Goal: Find specific page/section: Find specific page/section

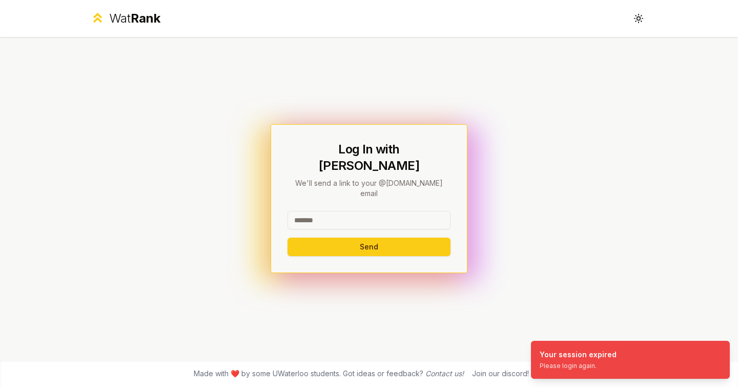
click at [380, 211] on input at bounding box center [369, 220] width 163 height 18
type input "********"
click at [288, 237] on button "Send" at bounding box center [369, 246] width 163 height 18
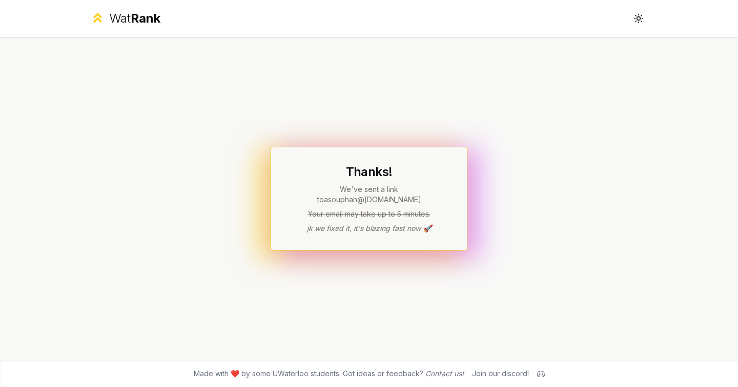
click at [145, 24] on span "Rank" at bounding box center [146, 18] width 30 height 15
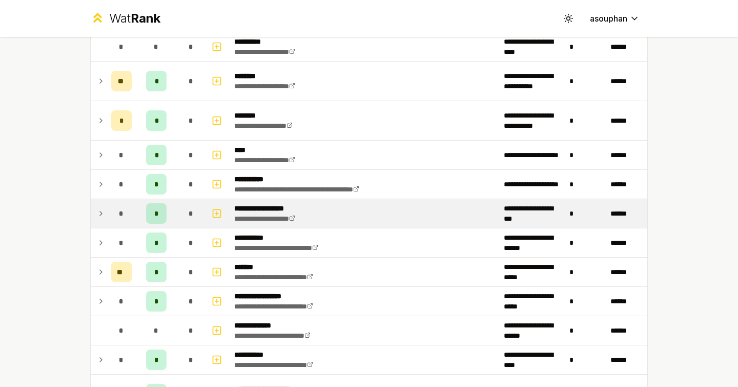
scroll to position [840, 0]
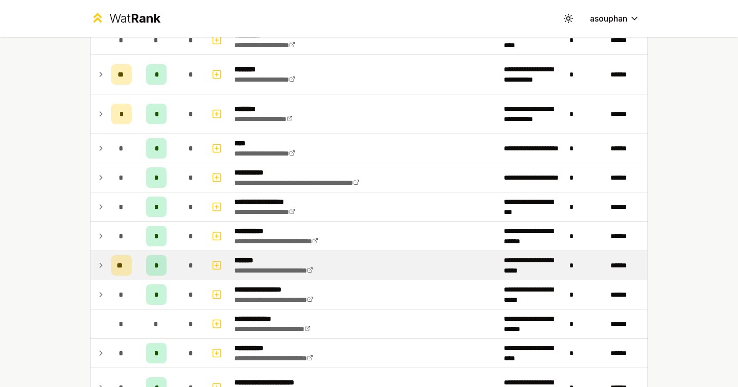
click at [177, 267] on td "*" at bounding box center [191, 265] width 29 height 29
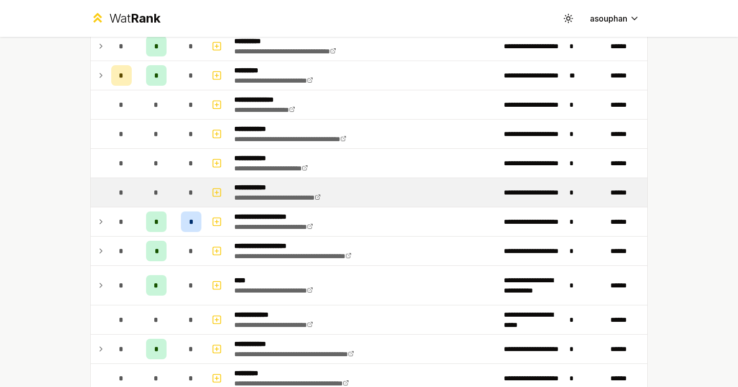
scroll to position [1873, 0]
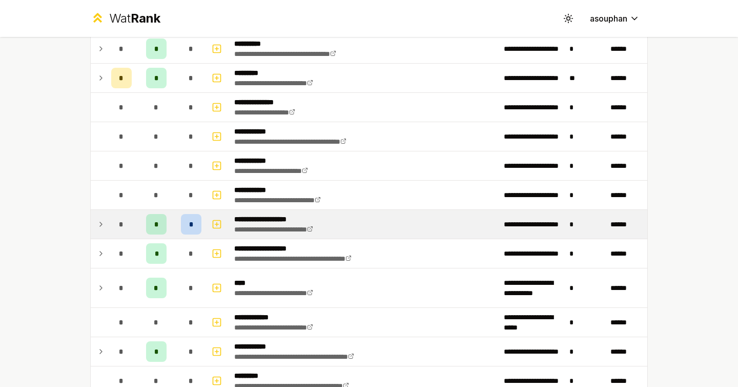
click at [94, 214] on td at bounding box center [99, 224] width 16 height 29
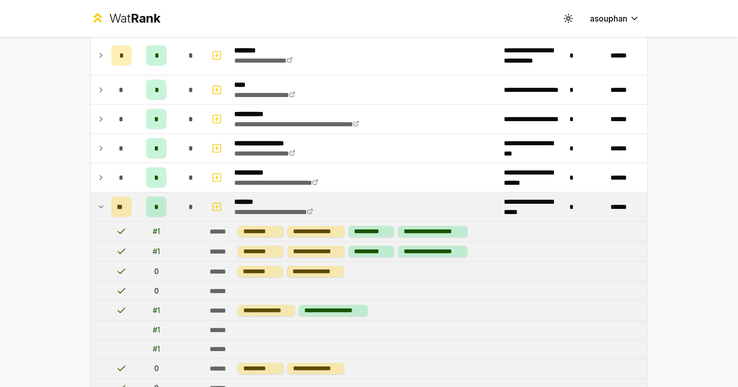
scroll to position [906, 0]
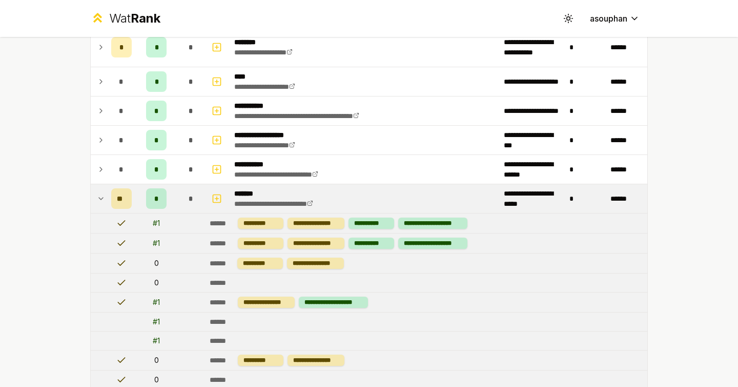
click at [154, 198] on span "*" at bounding box center [156, 198] width 5 height 10
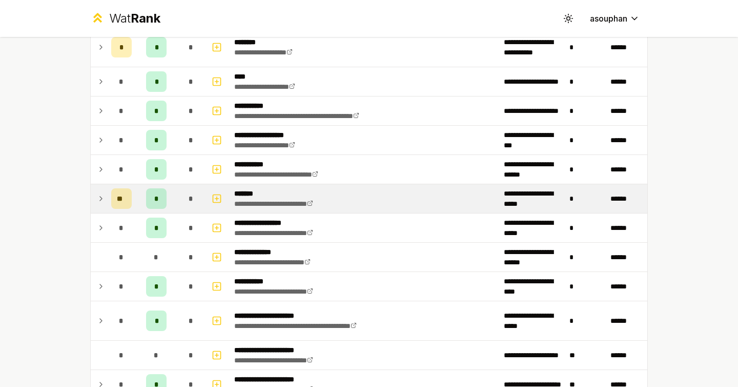
click at [161, 198] on div "*" at bounding box center [156, 198] width 21 height 21
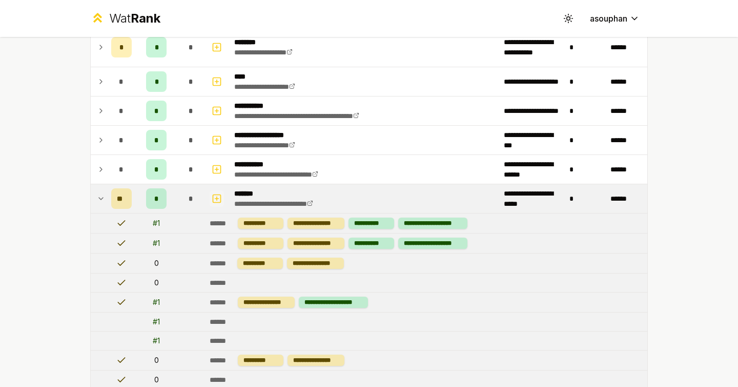
click at [217, 197] on icon "button" at bounding box center [217, 198] width 0 height 4
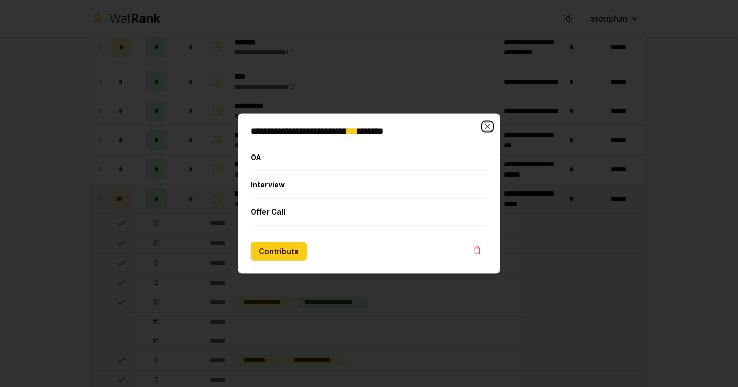
click at [485, 123] on icon "button" at bounding box center [487, 127] width 8 height 8
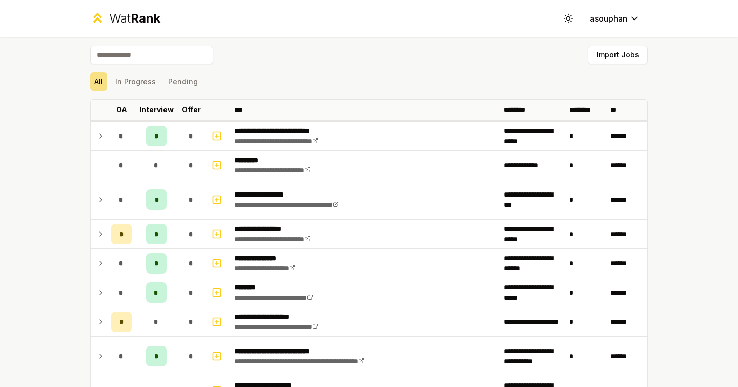
scroll to position [0, 0]
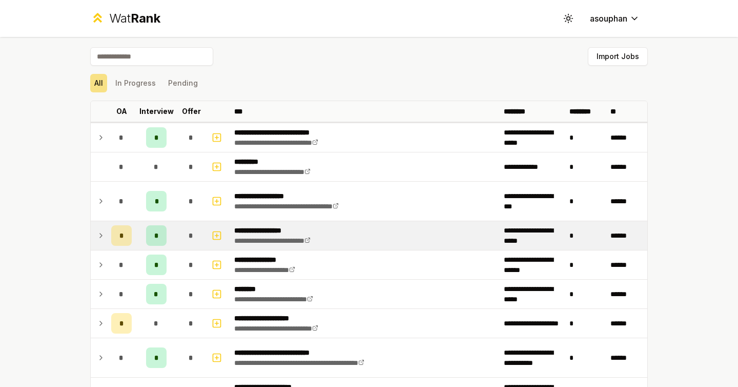
click at [97, 235] on icon at bounding box center [101, 235] width 8 height 12
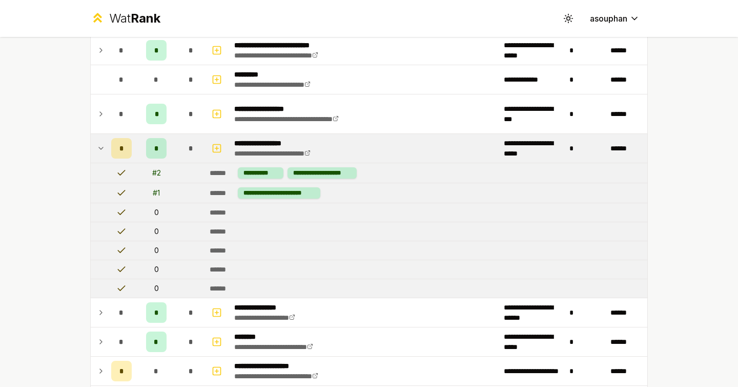
scroll to position [88, 0]
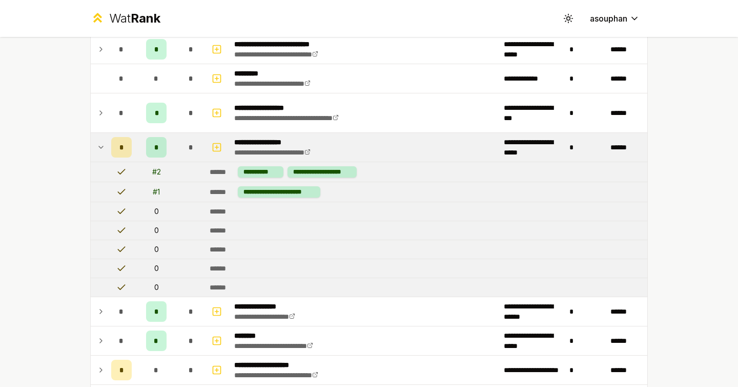
click at [113, 156] on div "*" at bounding box center [121, 147] width 21 height 21
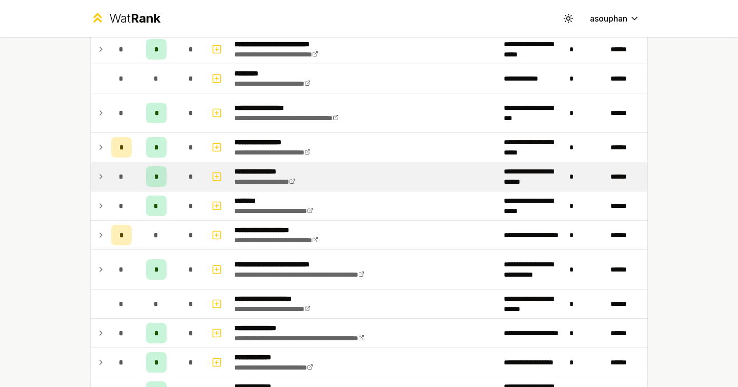
click at [111, 174] on div "*" at bounding box center [121, 176] width 21 height 21
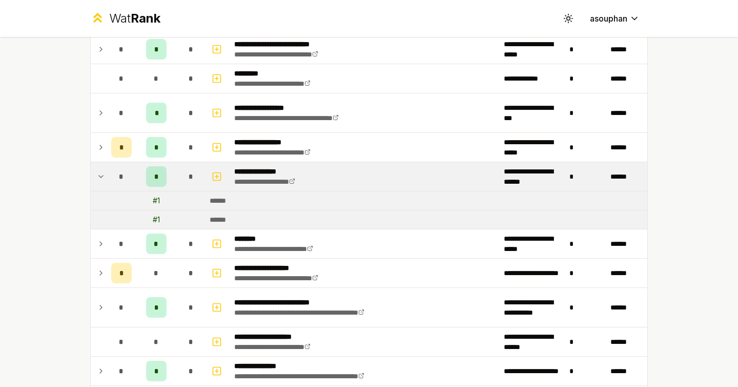
click at [111, 174] on div "*" at bounding box center [121, 176] width 21 height 21
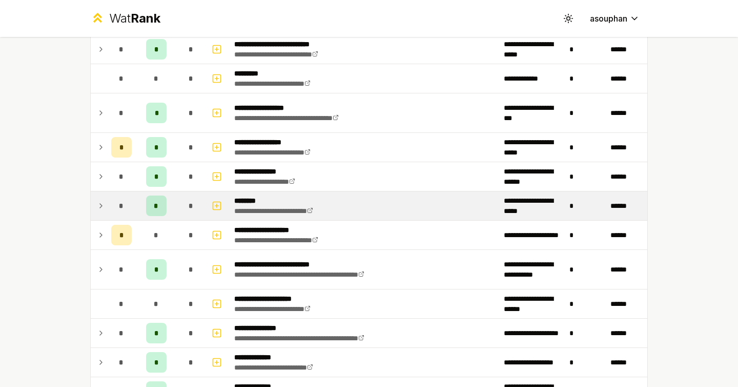
click at [206, 215] on td at bounding box center [218, 205] width 25 height 29
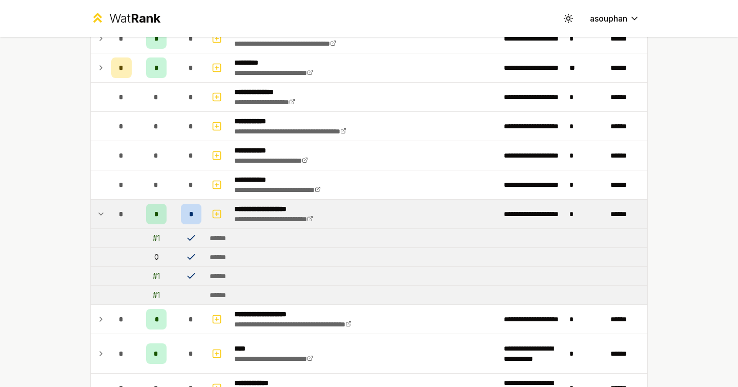
scroll to position [2098, 0]
